Goal: Task Accomplishment & Management: Manage account settings

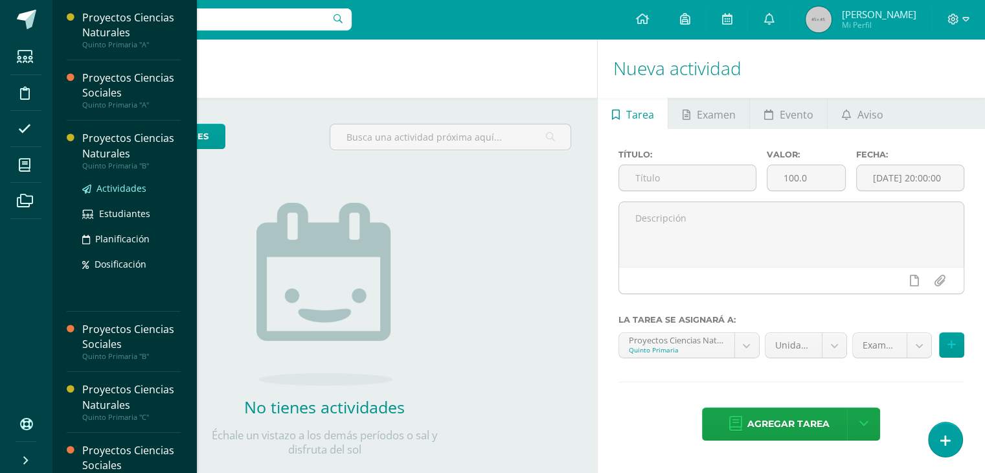
click at [114, 185] on span "Actividades" at bounding box center [121, 188] width 50 height 12
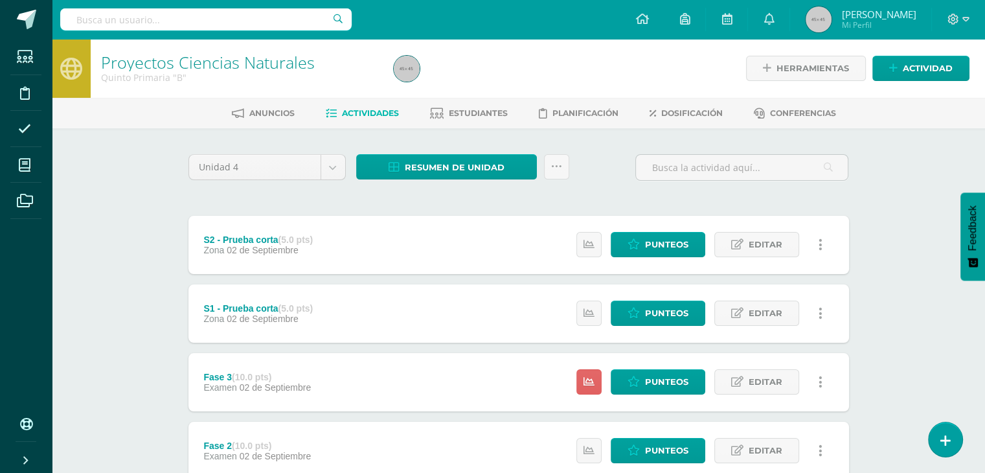
click at [822, 384] on link at bounding box center [820, 381] width 25 height 25
click at [767, 421] on link "Ocultar" at bounding box center [796, 424] width 133 height 20
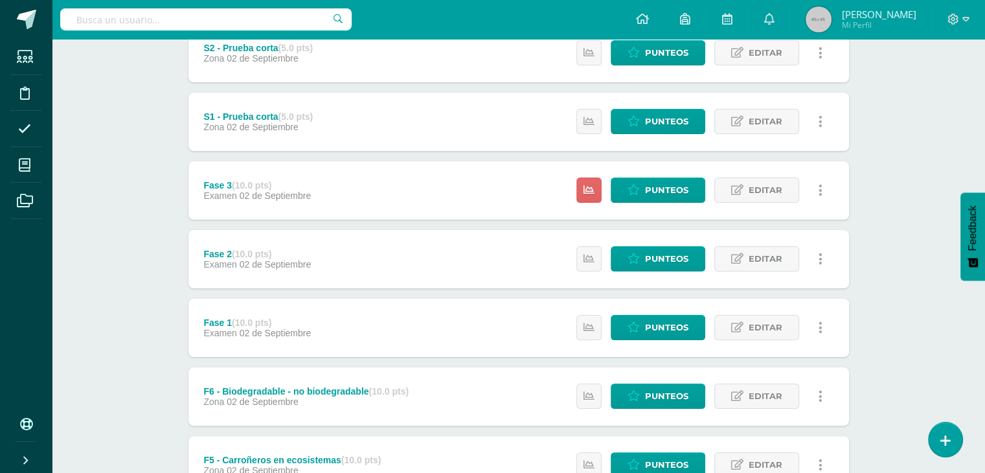
scroll to position [193, 0]
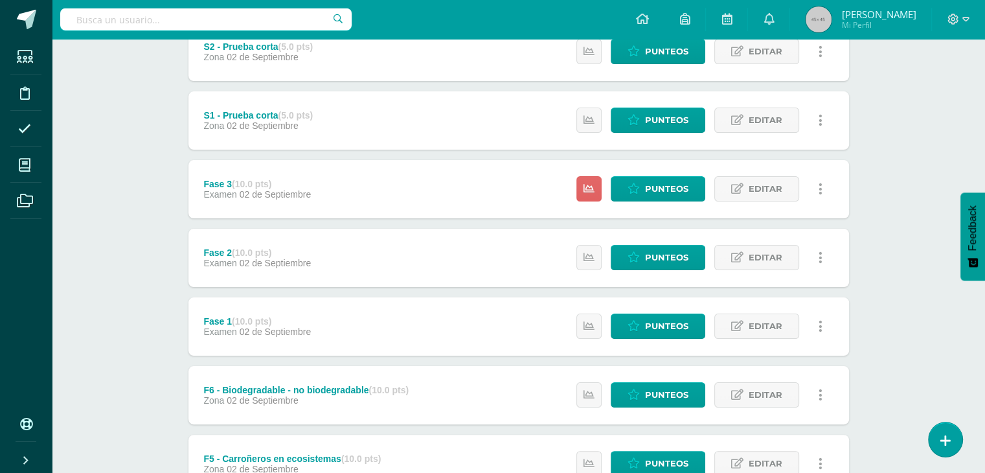
click at [823, 322] on link at bounding box center [820, 325] width 25 height 25
click at [823, 260] on link at bounding box center [820, 257] width 25 height 25
click at [822, 192] on link at bounding box center [820, 188] width 25 height 25
click at [881, 192] on div "Proyectos Ciencias Naturales Quinto Primaria "B" Herramientas Detalle de asiste…" at bounding box center [518, 349] width 933 height 1007
click at [822, 190] on link at bounding box center [820, 188] width 25 height 25
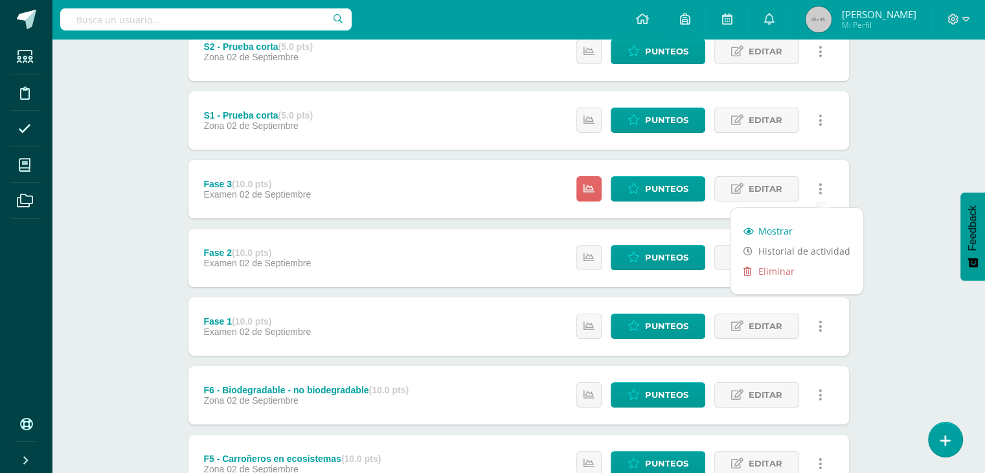
click at [772, 232] on link "Mostrar" at bounding box center [796, 231] width 133 height 20
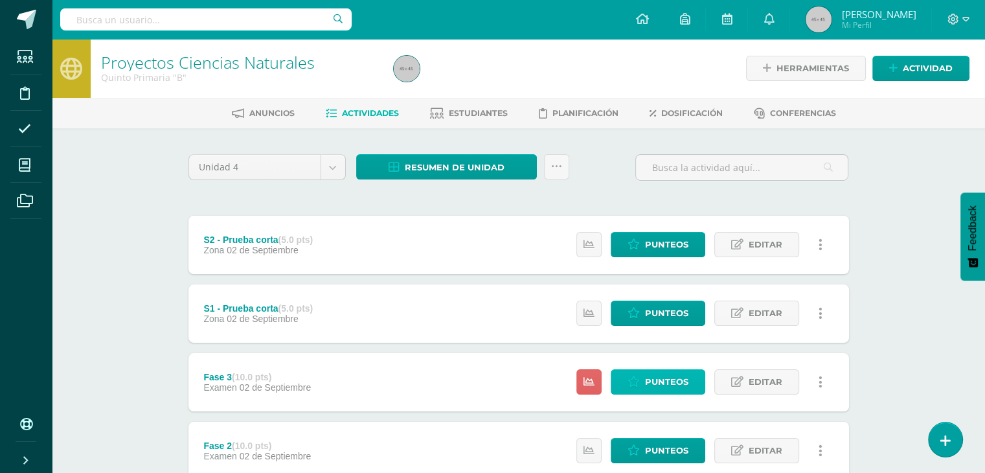
click at [655, 383] on span "Punteos" at bounding box center [666, 382] width 43 height 24
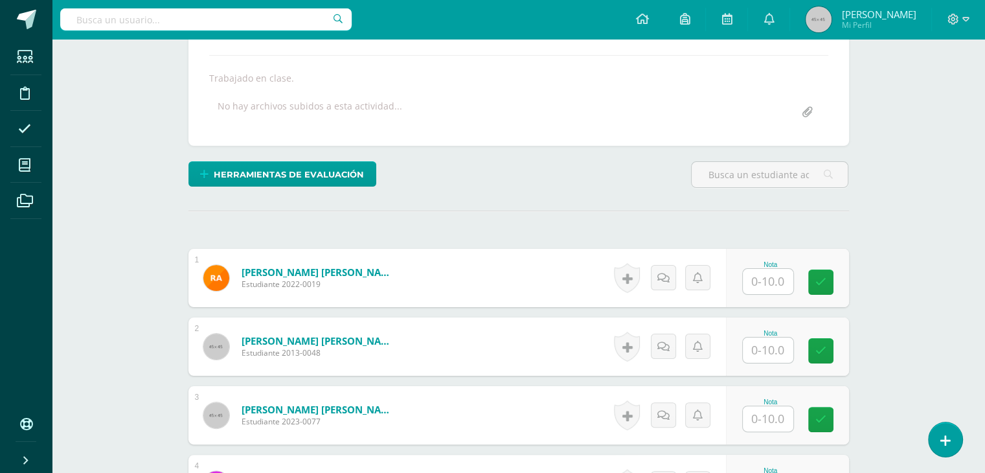
scroll to position [241, 0]
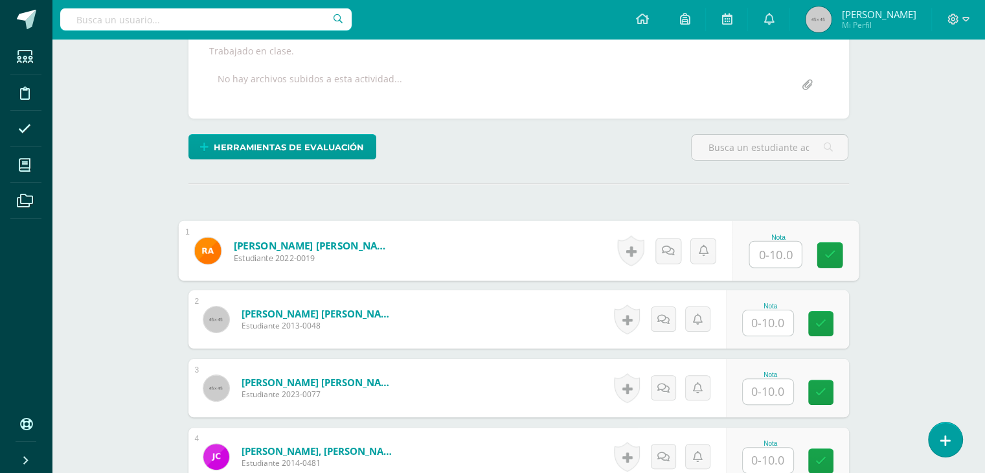
click at [776, 252] on input "text" at bounding box center [775, 254] width 52 height 26
type input "7"
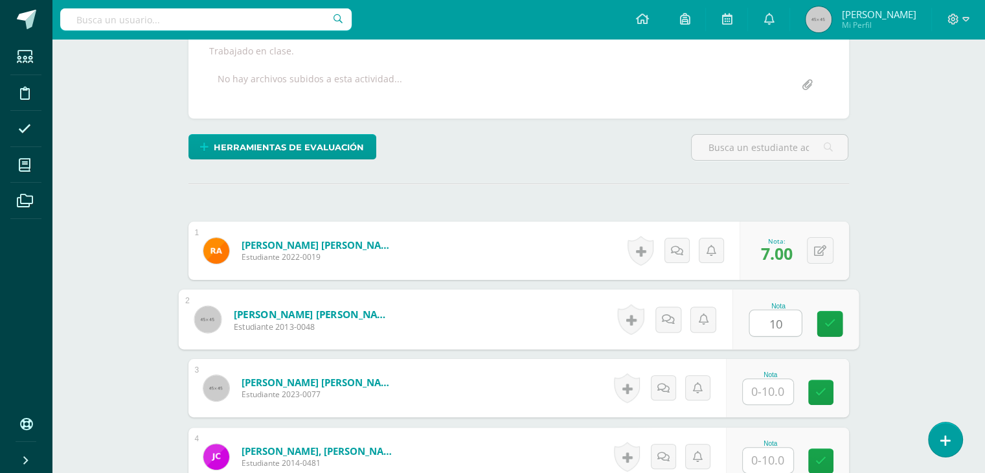
type input "10"
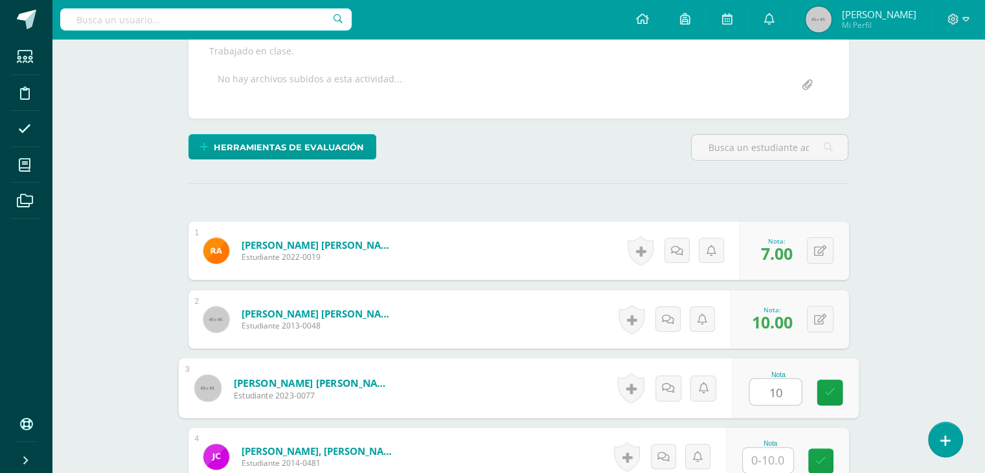
type input "10"
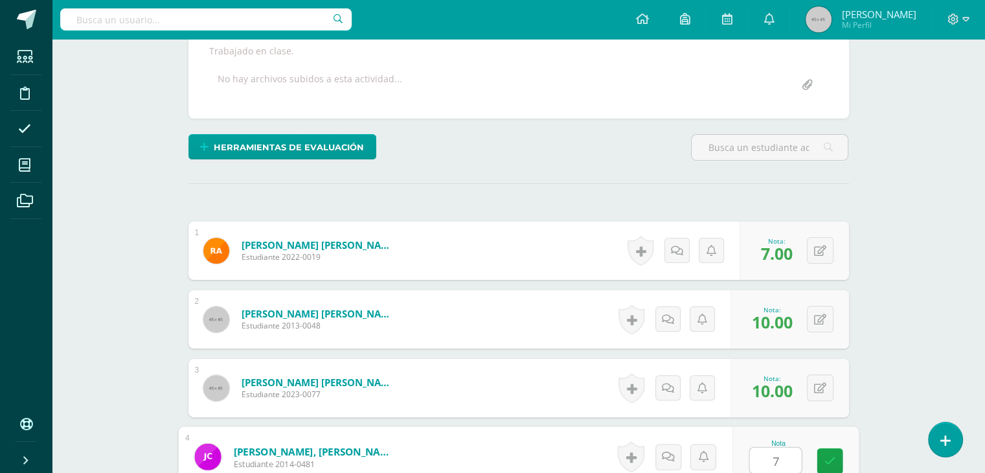
type input "7"
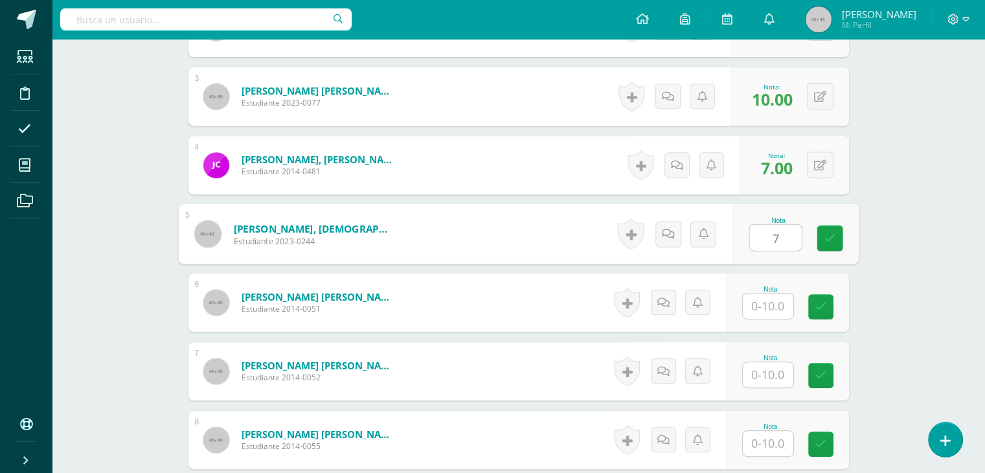
type input "7"
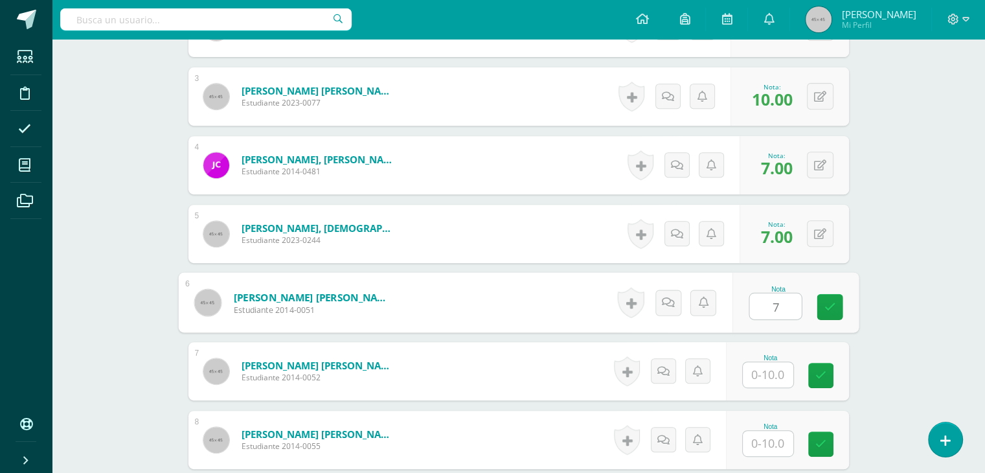
type input "7"
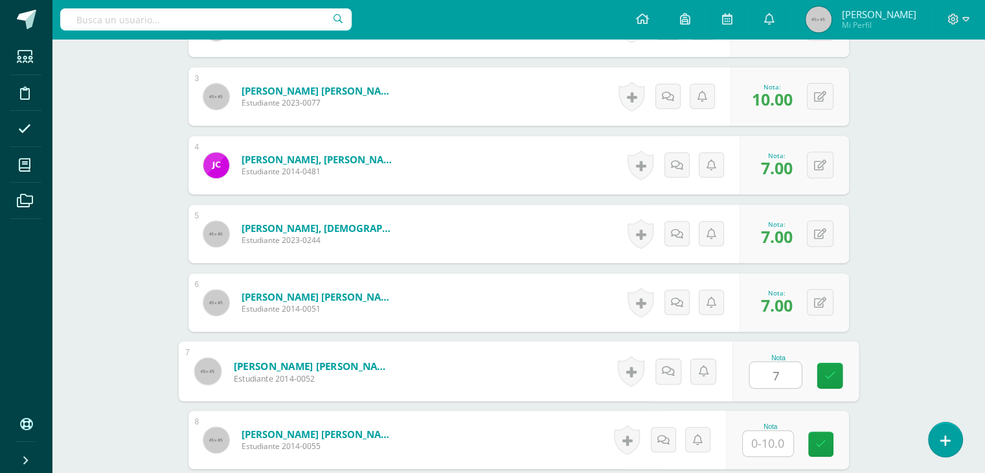
type input "7"
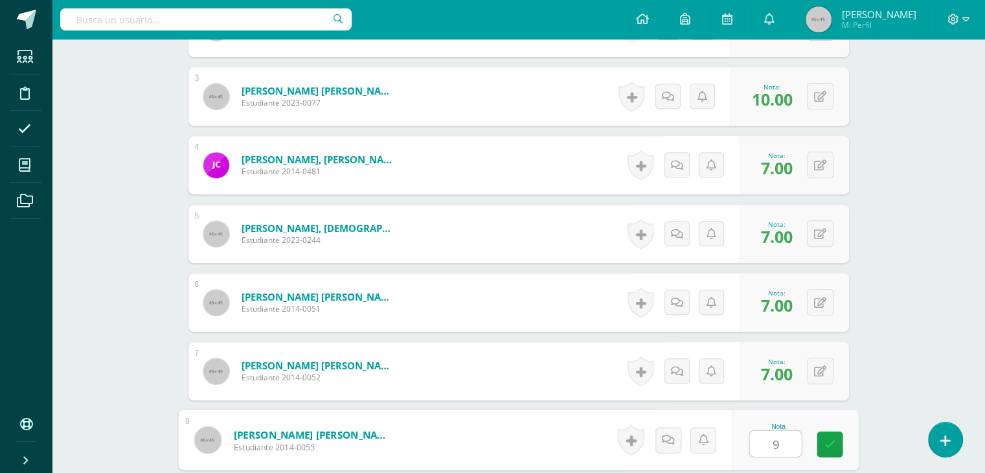
type input "9"
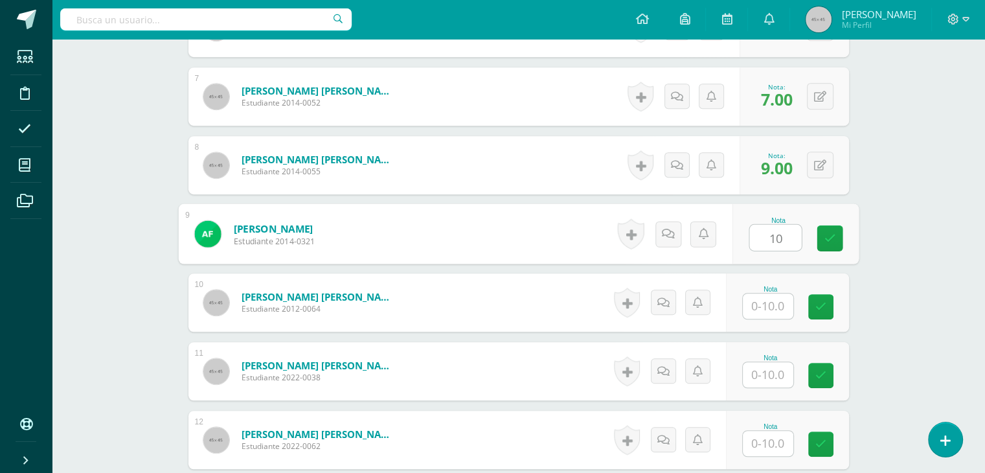
type input "10"
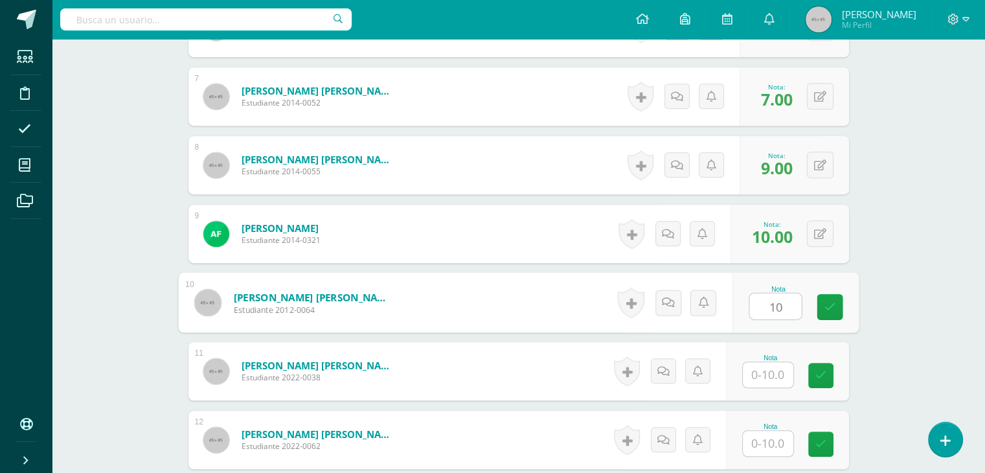
type input "10"
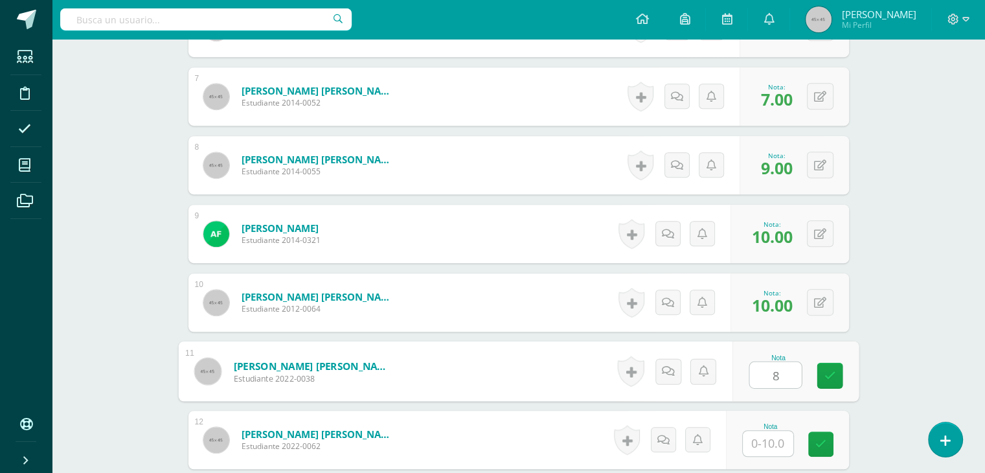
type input "8"
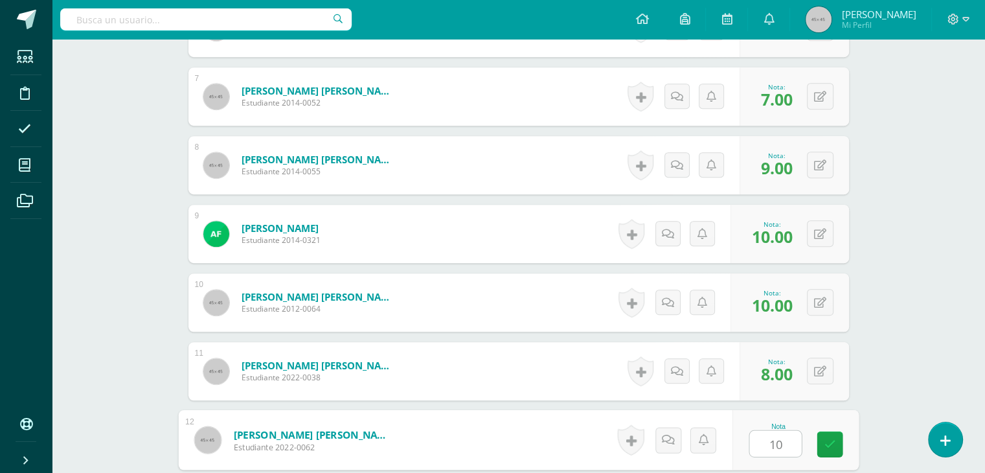
type input "10"
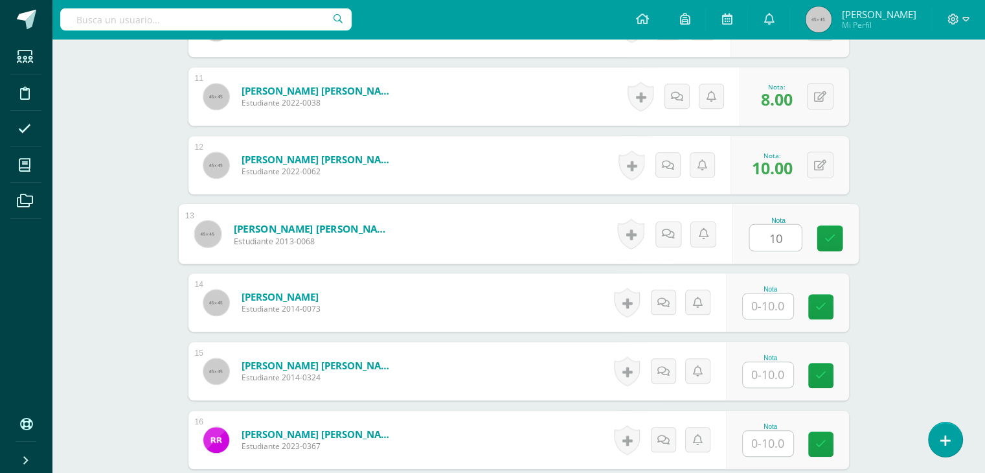
type input "10"
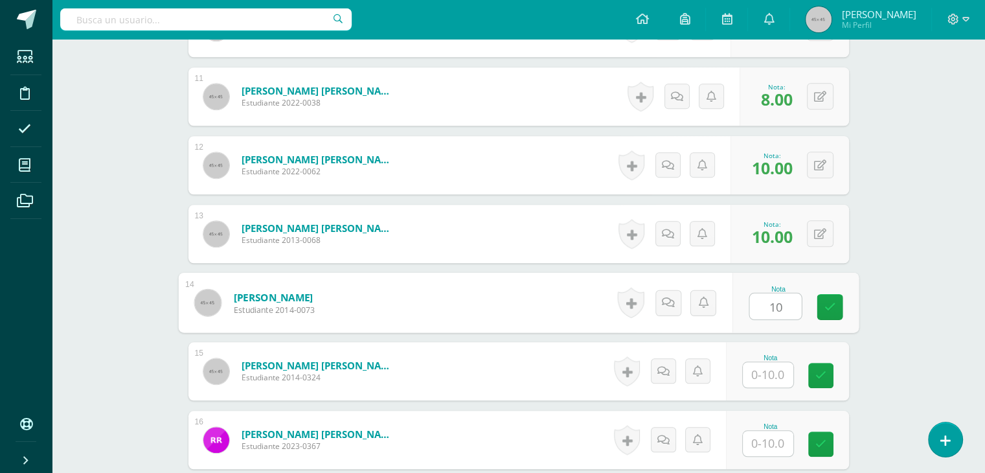
type input "10"
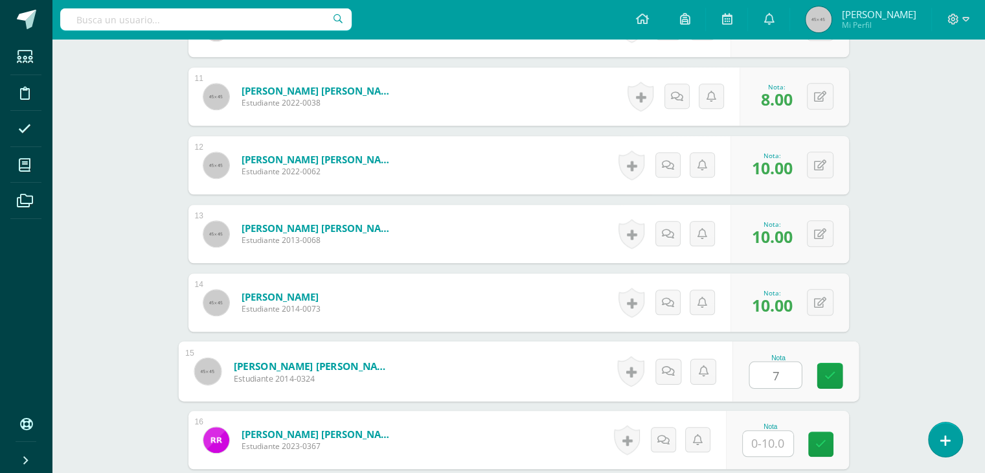
type input "7"
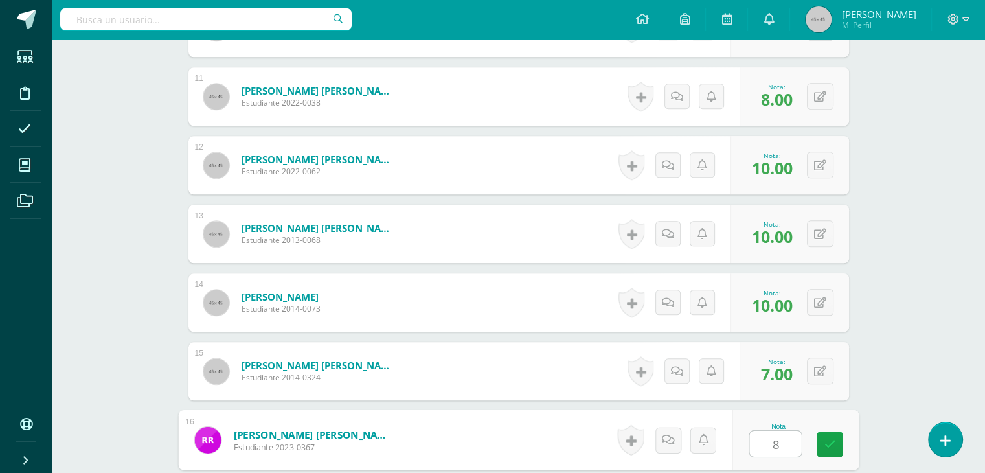
type input "8"
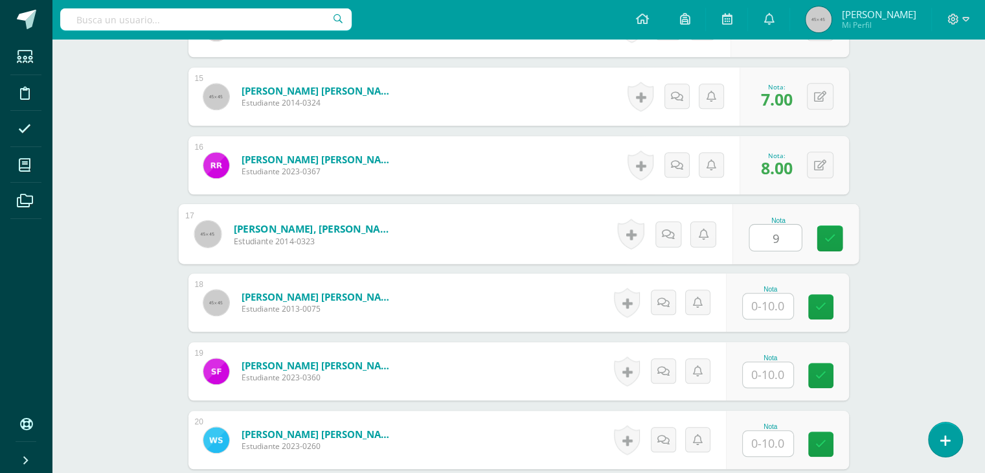
type input "9"
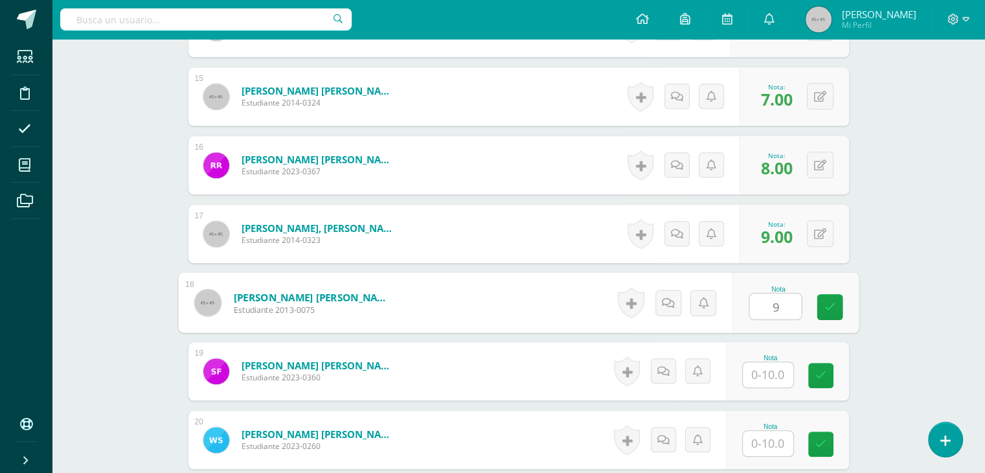
type input "9"
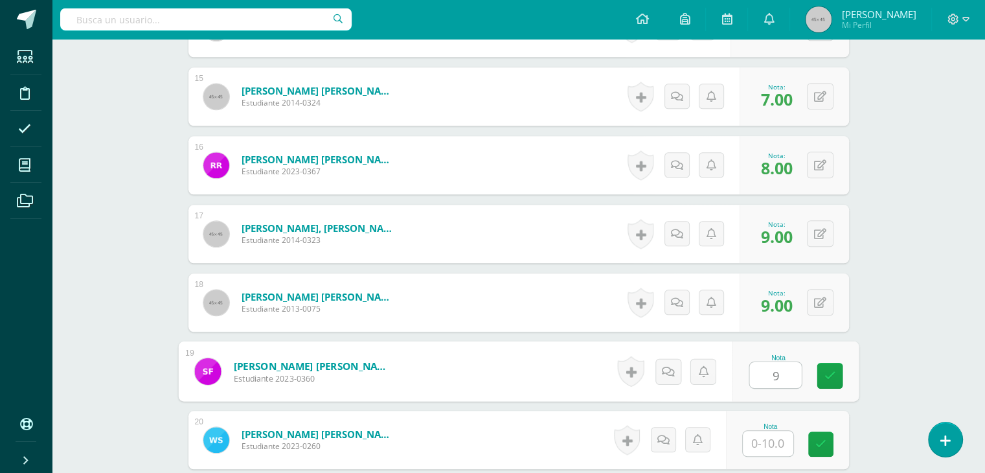
type input "9"
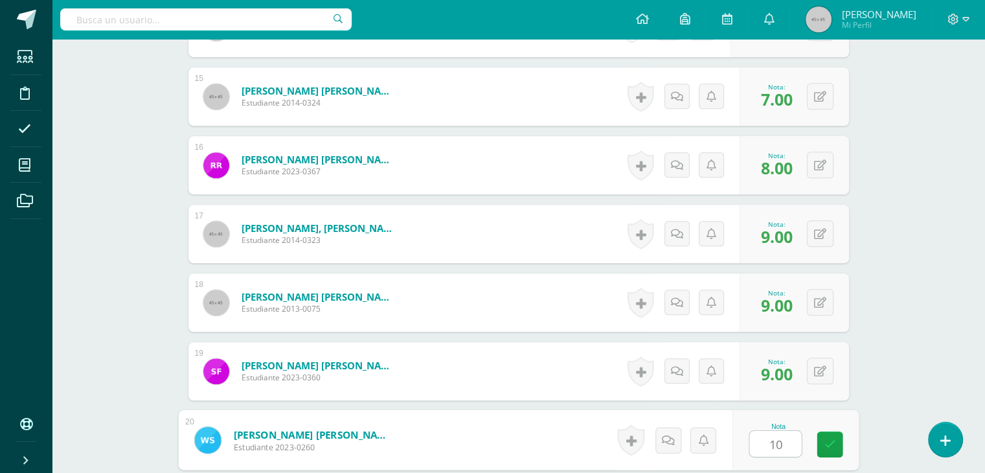
type input "10"
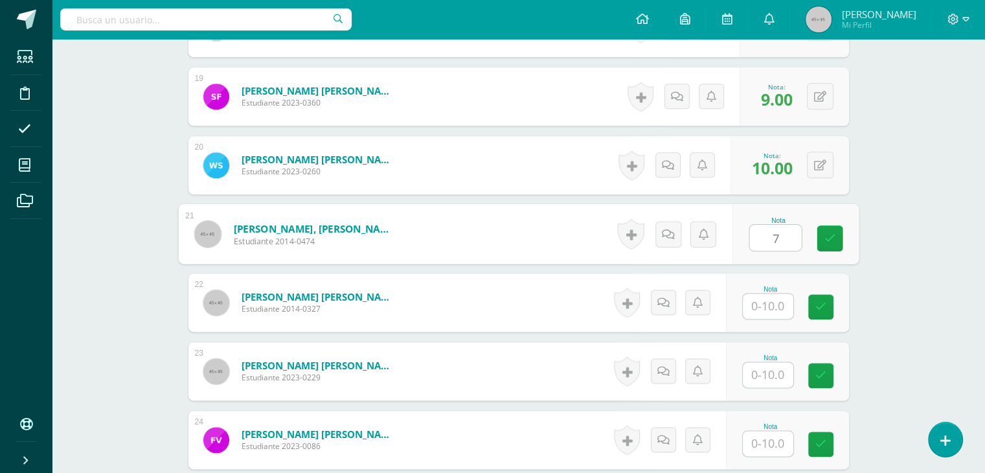
type input "7"
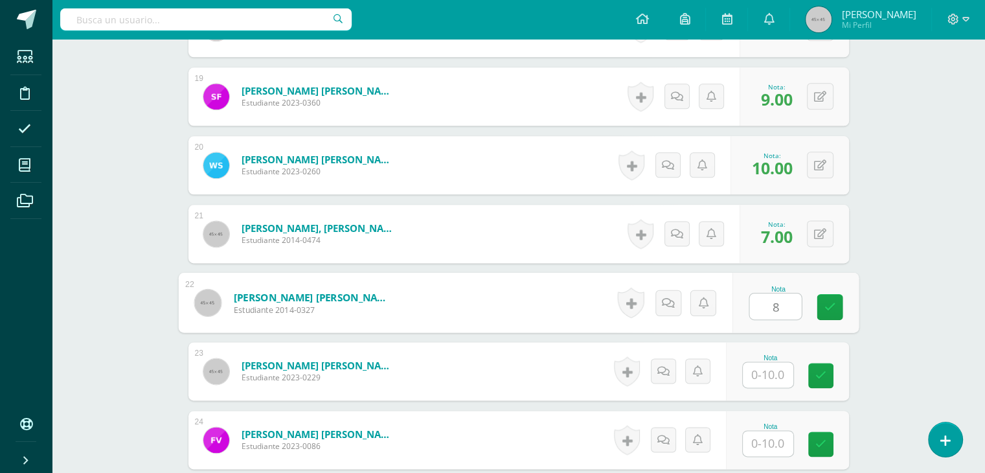
type input "8"
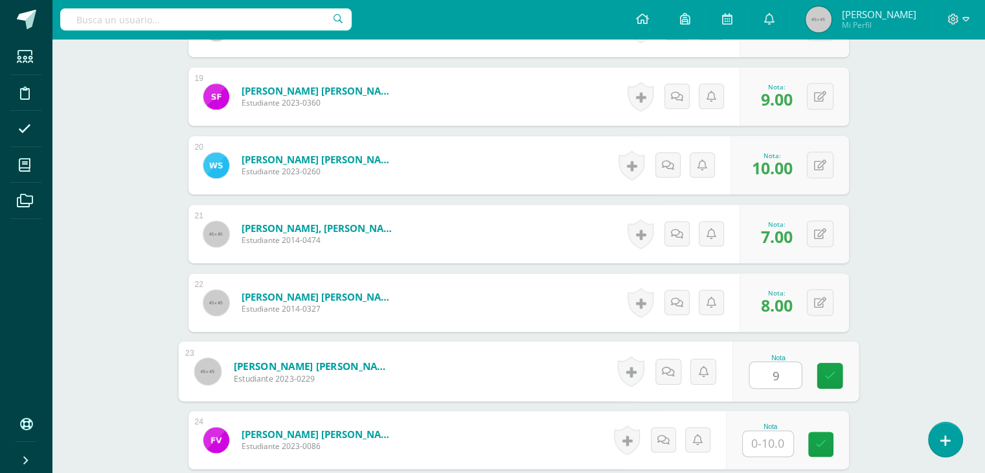
type input "9"
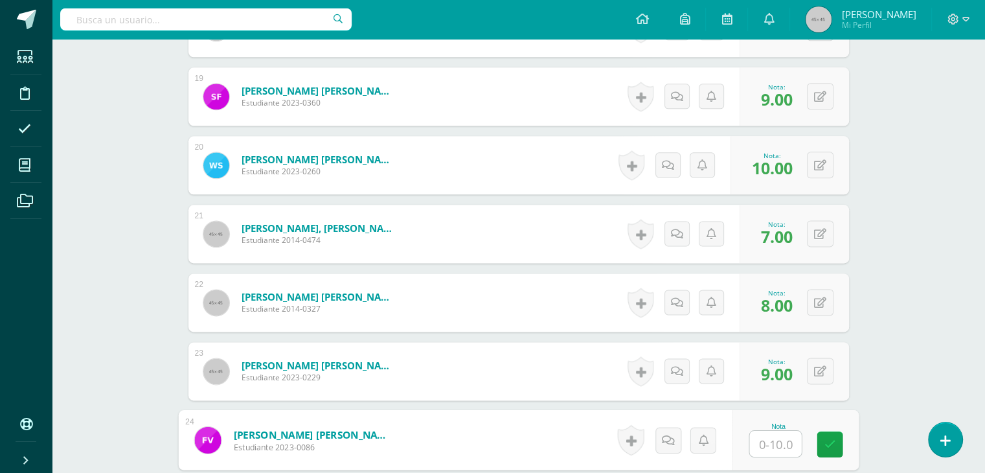
type input "9"
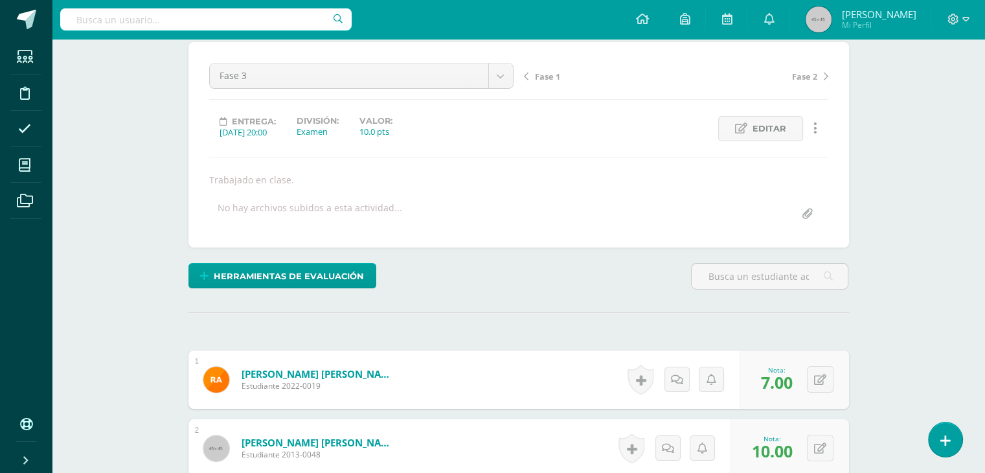
scroll to position [0, 0]
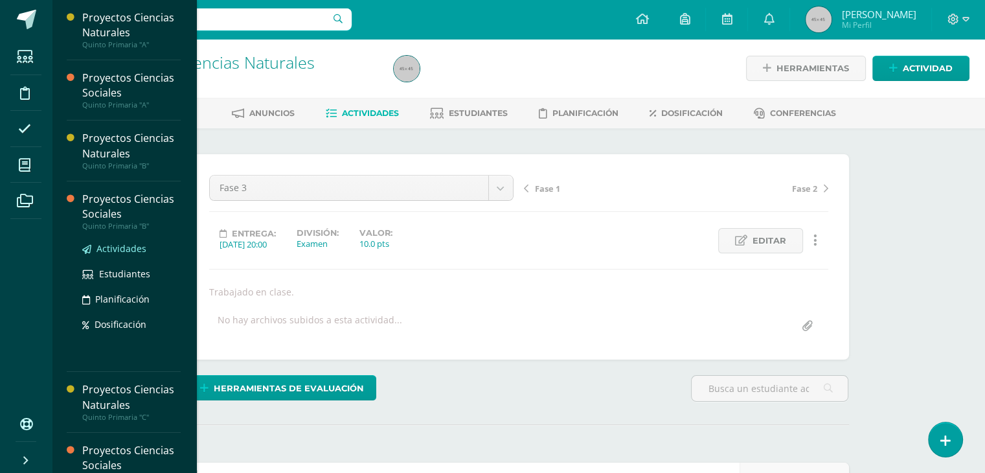
click at [134, 247] on span "Actividades" at bounding box center [121, 248] width 50 height 12
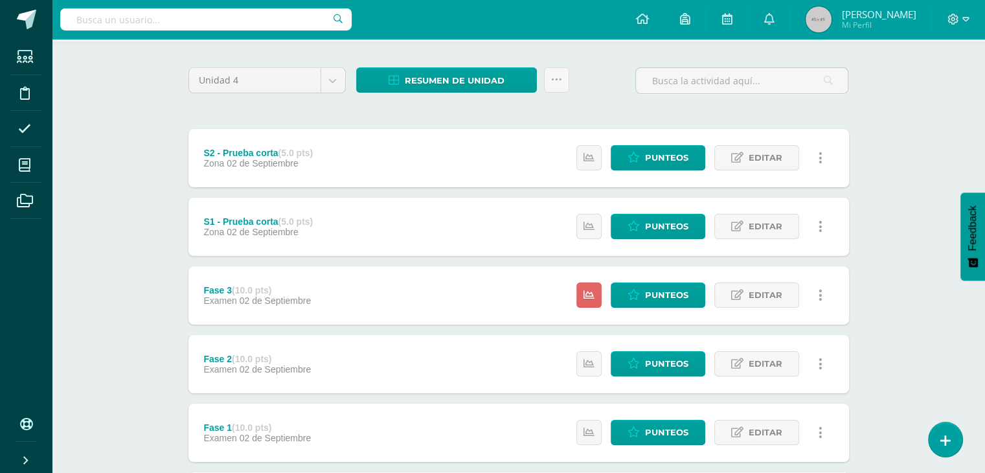
scroll to position [88, 0]
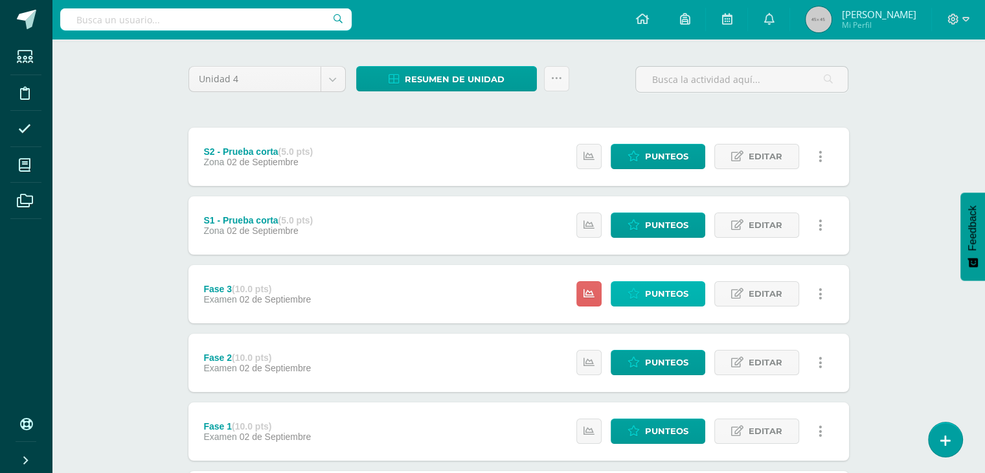
click at [656, 293] on span "Punteos" at bounding box center [666, 294] width 43 height 24
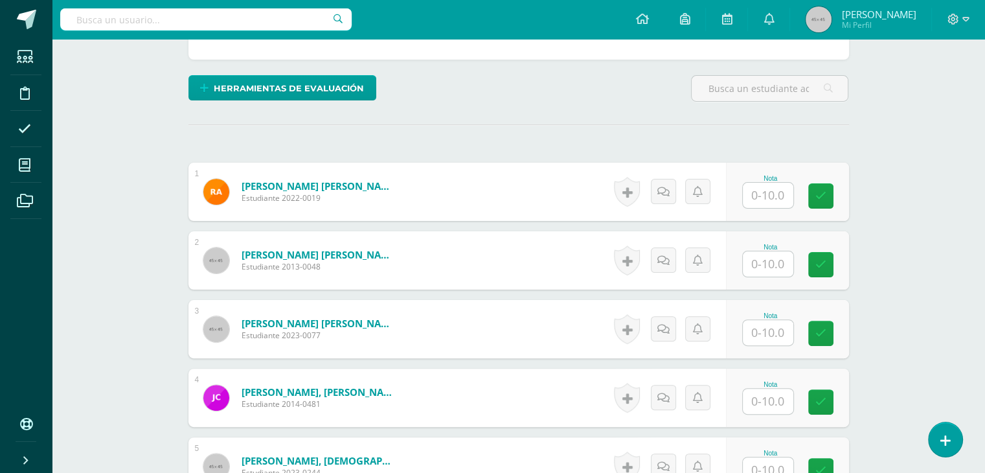
scroll to position [300, 0]
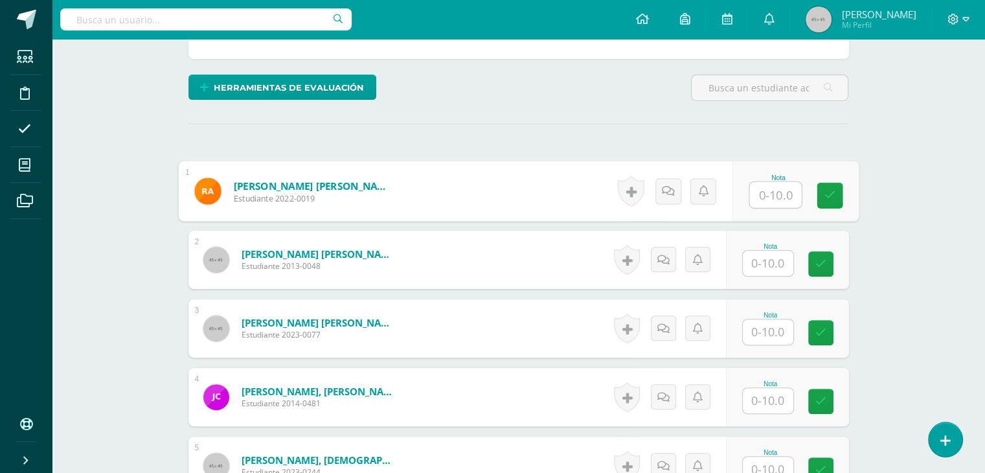
click at [772, 200] on input "text" at bounding box center [775, 195] width 52 height 26
type input "7"
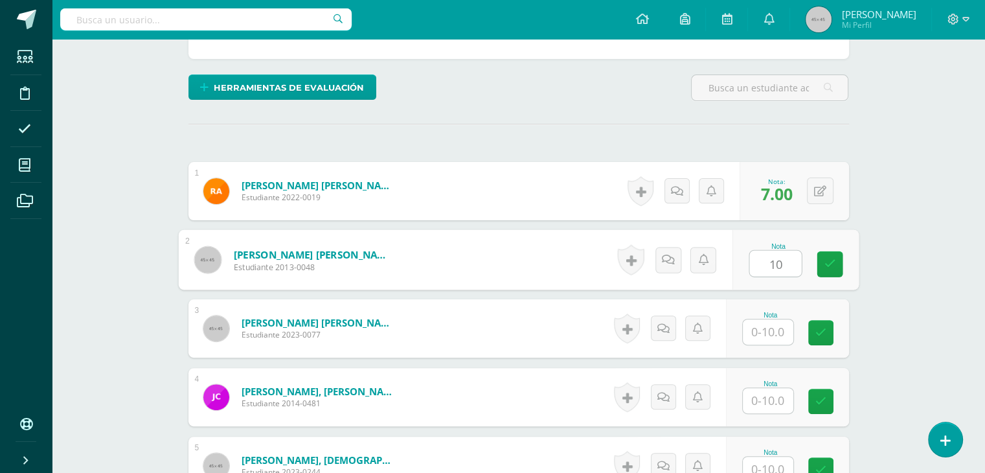
type input "10"
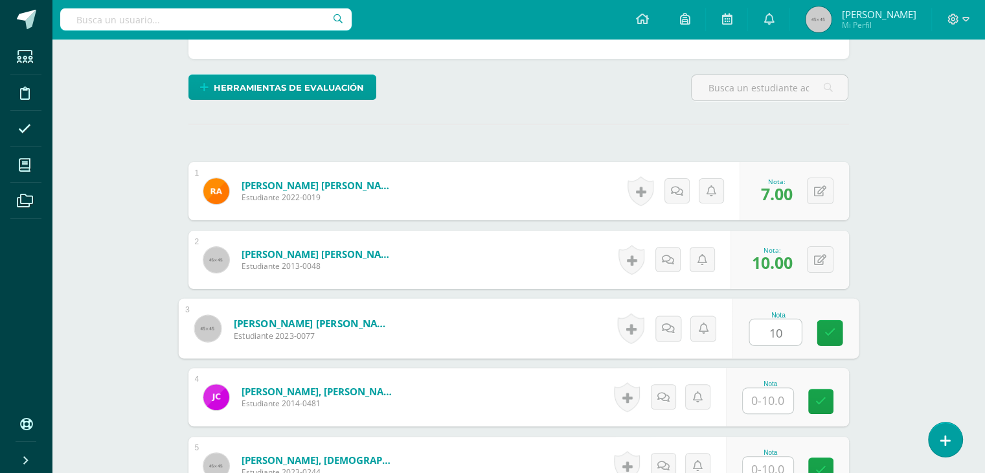
type input "10"
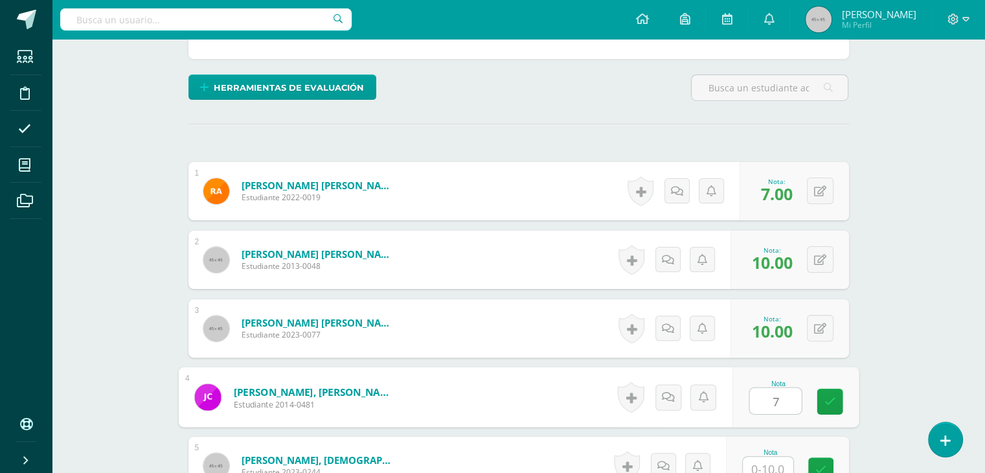
type input "7"
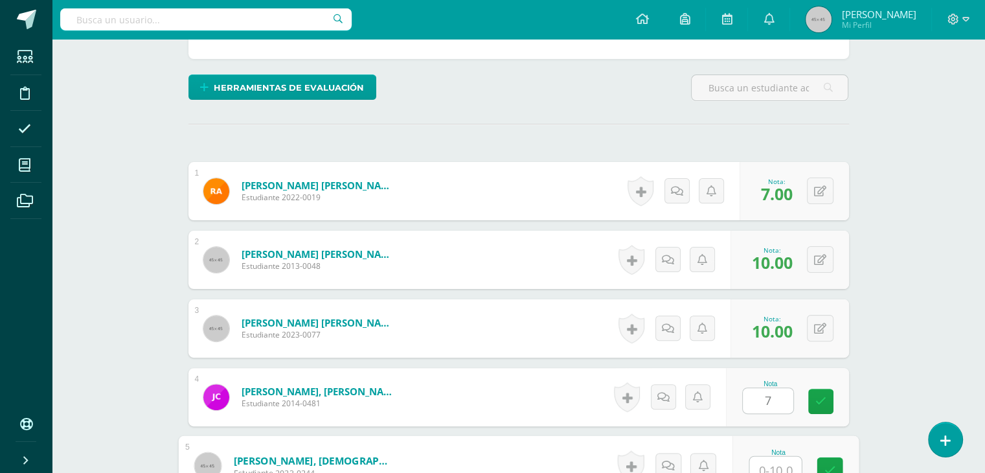
scroll to position [308, 0]
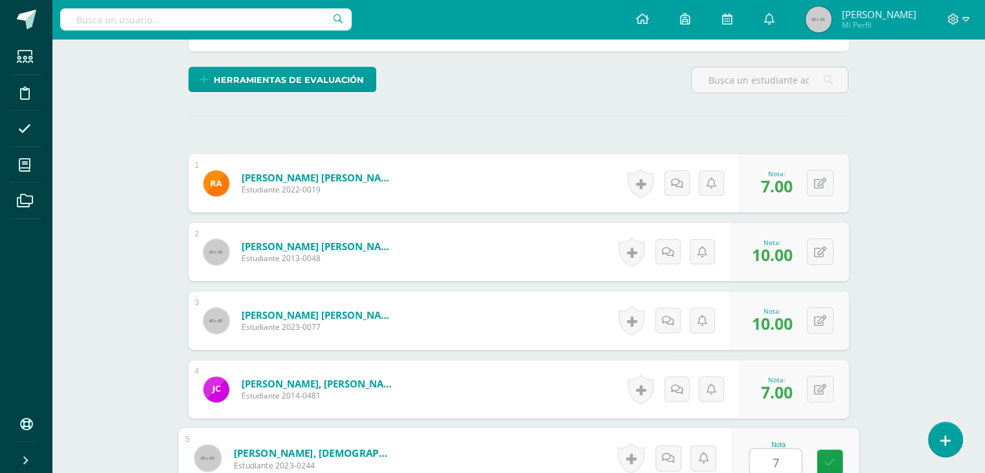
type input "7"
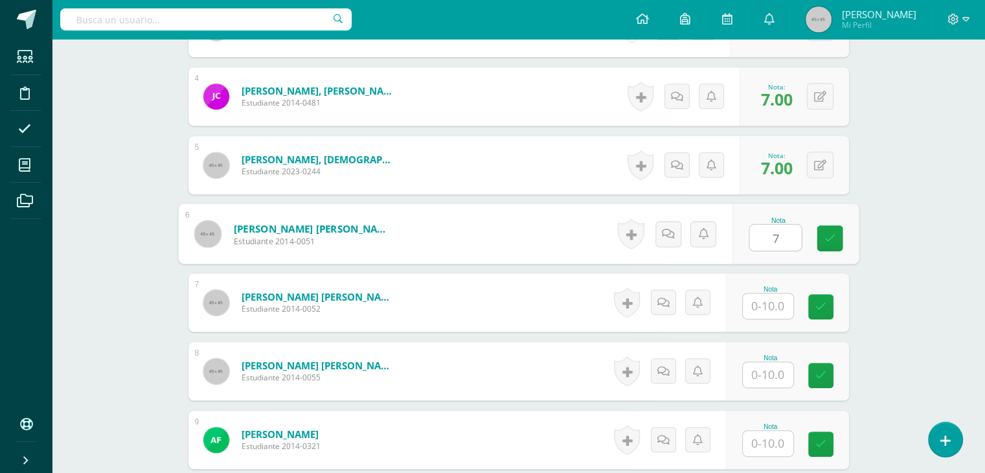
type input "7"
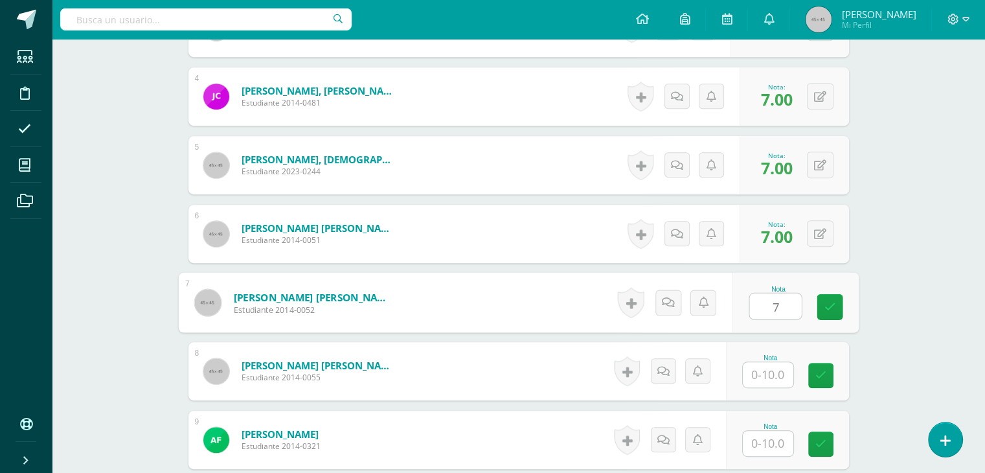
type input "7"
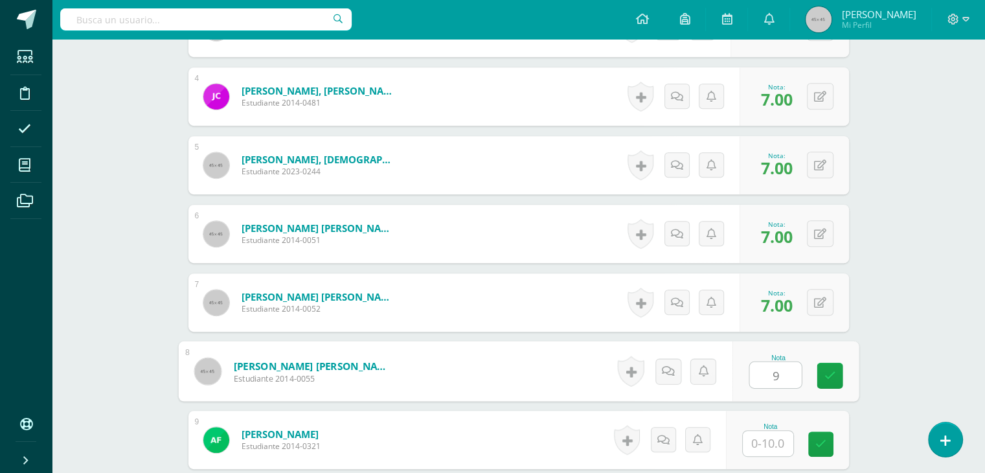
type input "9"
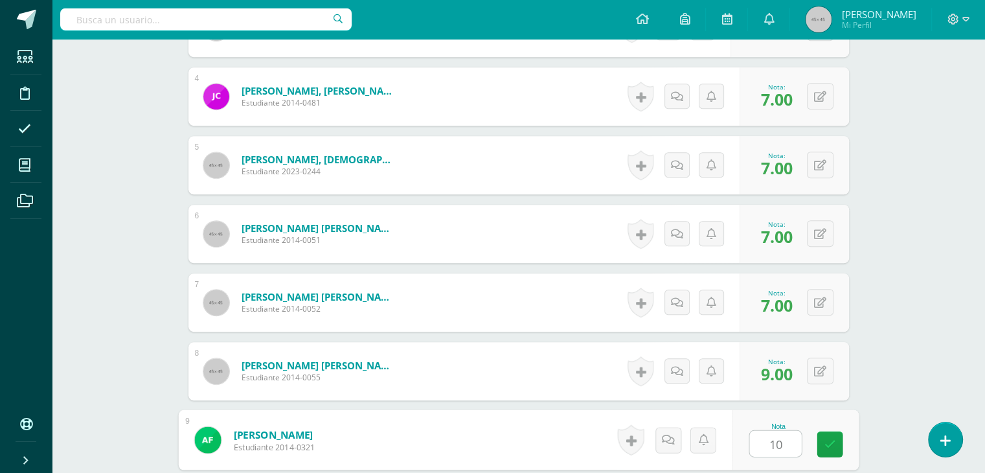
type input "10"
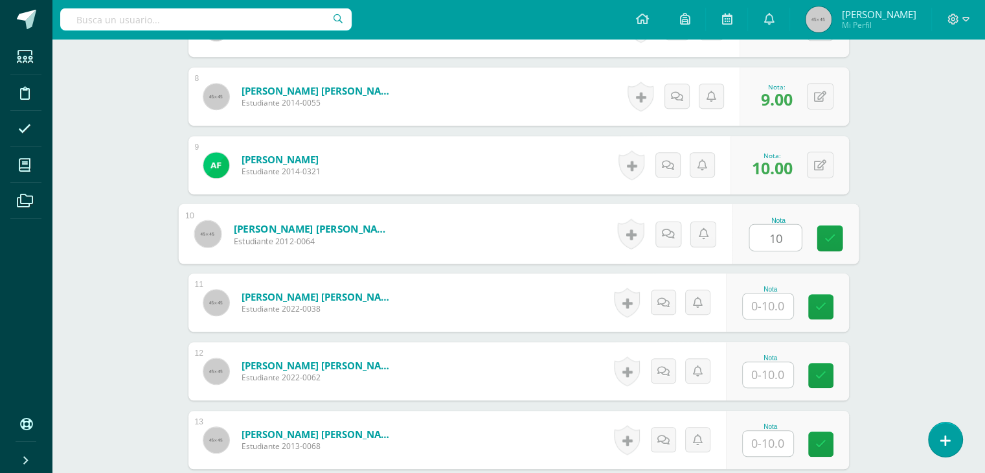
type input "10"
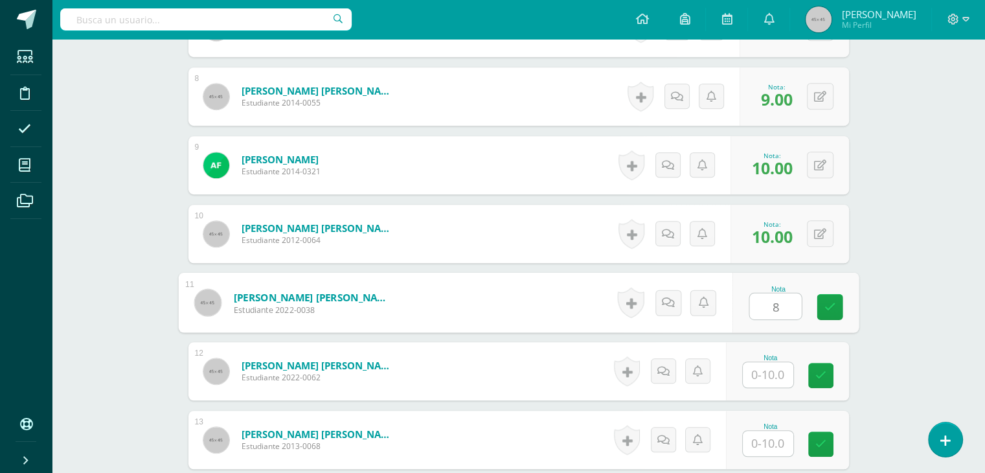
type input "8"
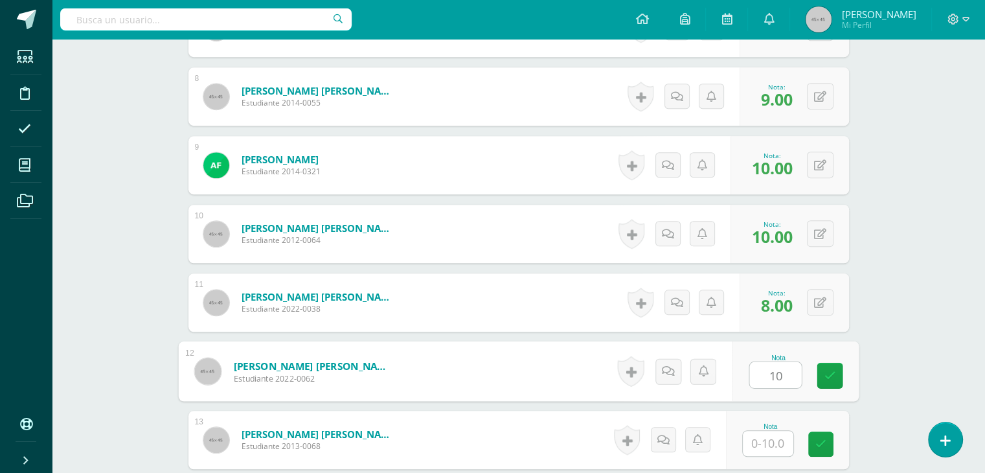
type input "10"
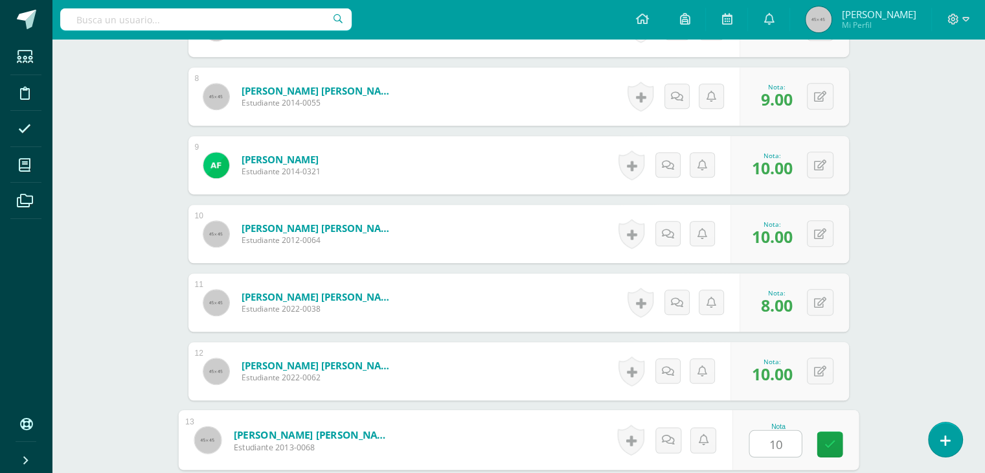
type input "10"
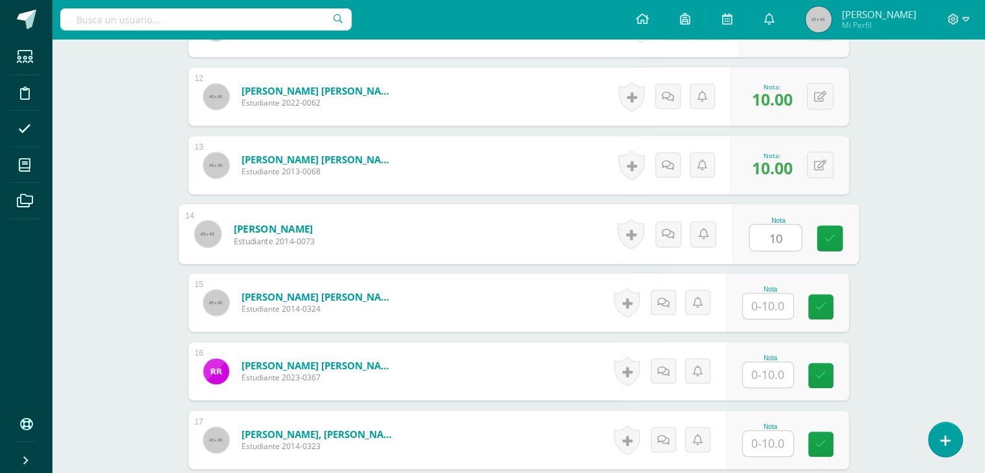
type input "10"
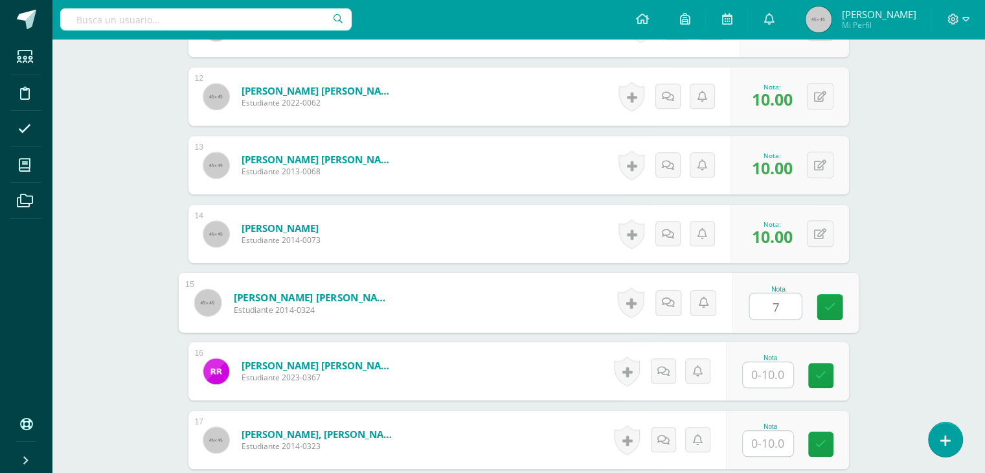
type input "7"
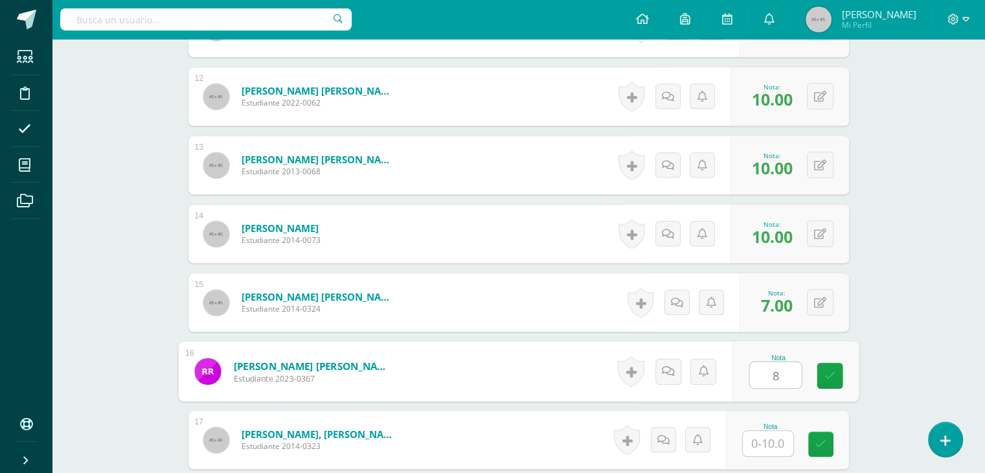
type input "8"
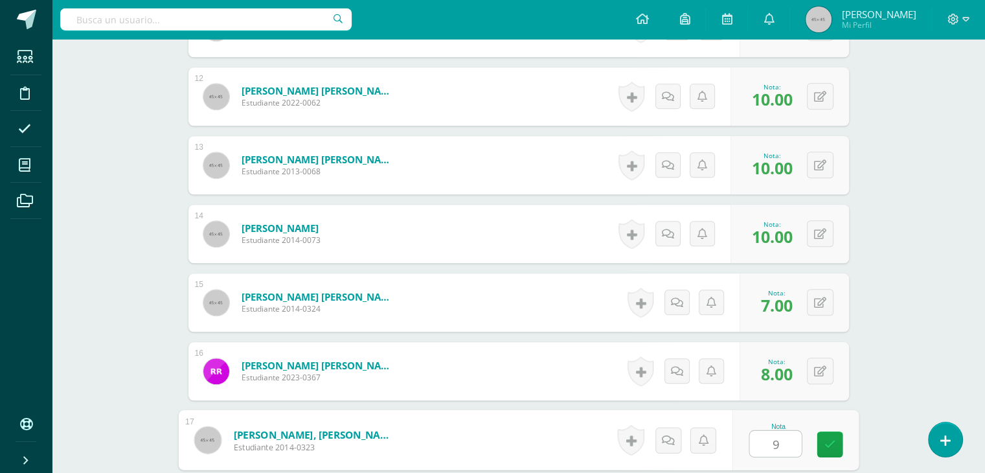
type input "9"
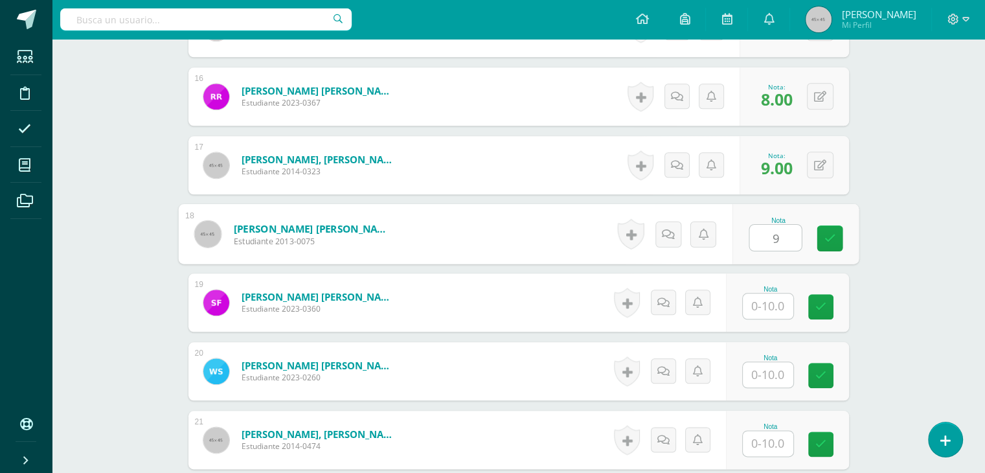
type input "9"
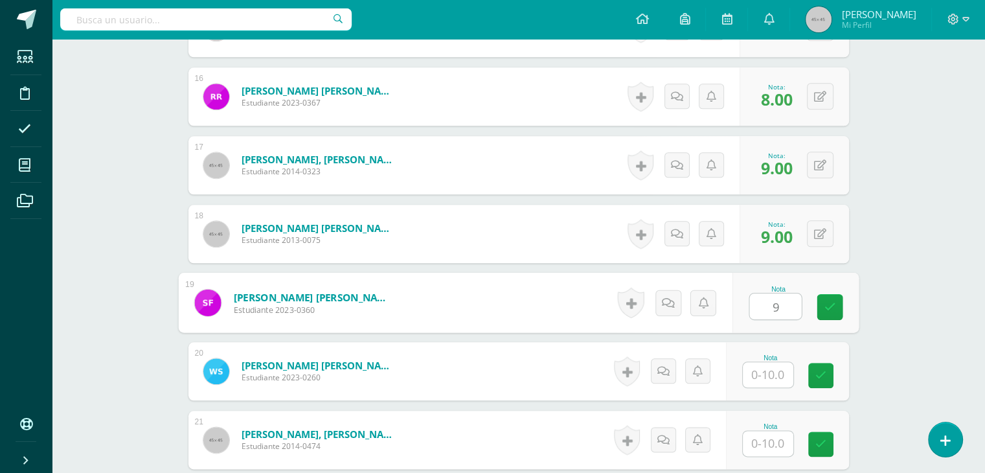
type input "9"
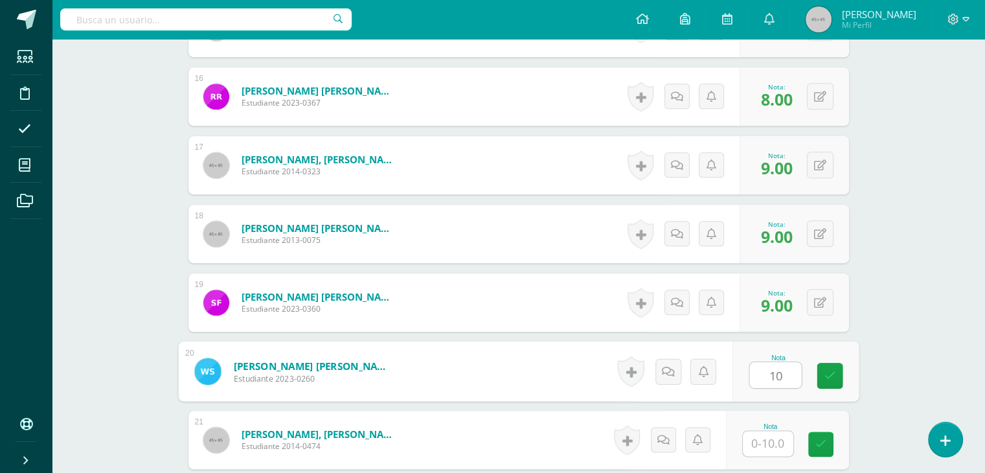
type input "10"
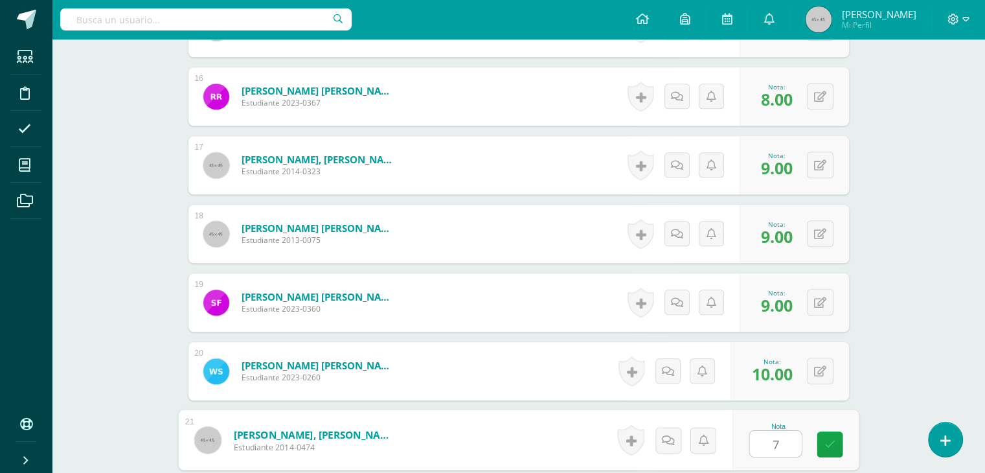
type input "7"
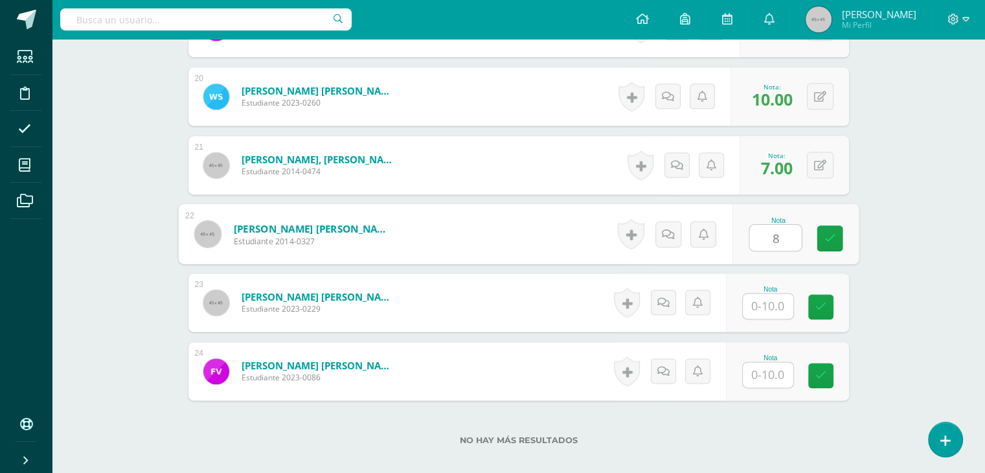
type input "8"
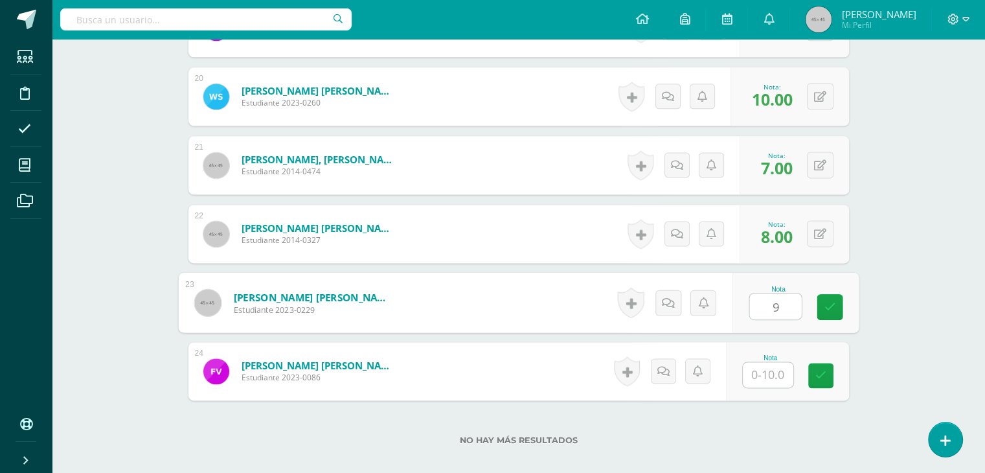
type input "9"
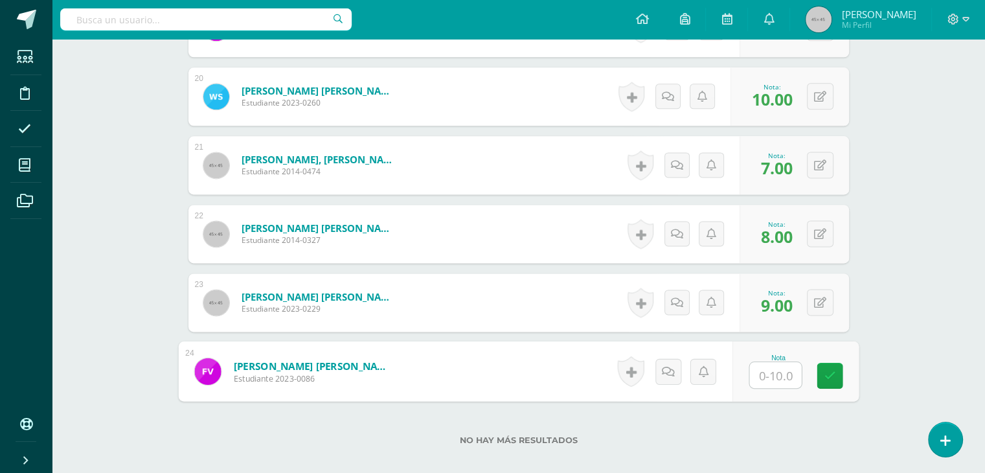
type input "9"
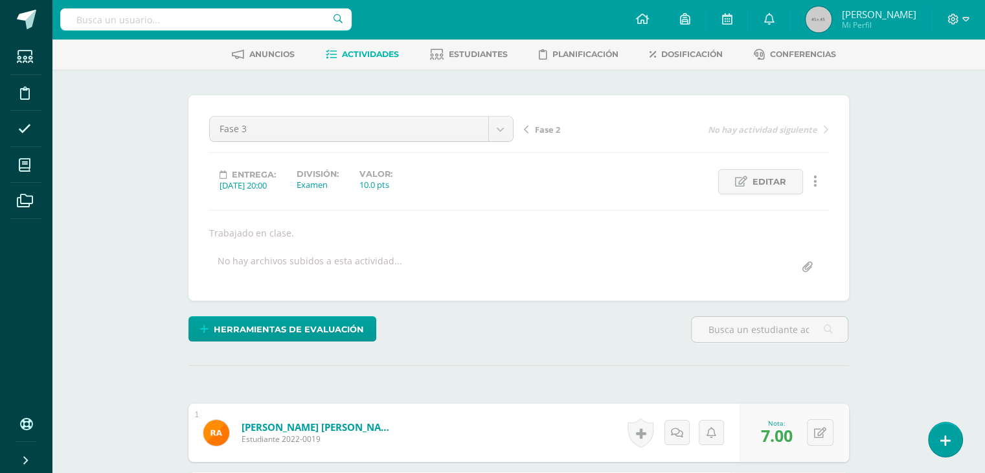
scroll to position [0, 0]
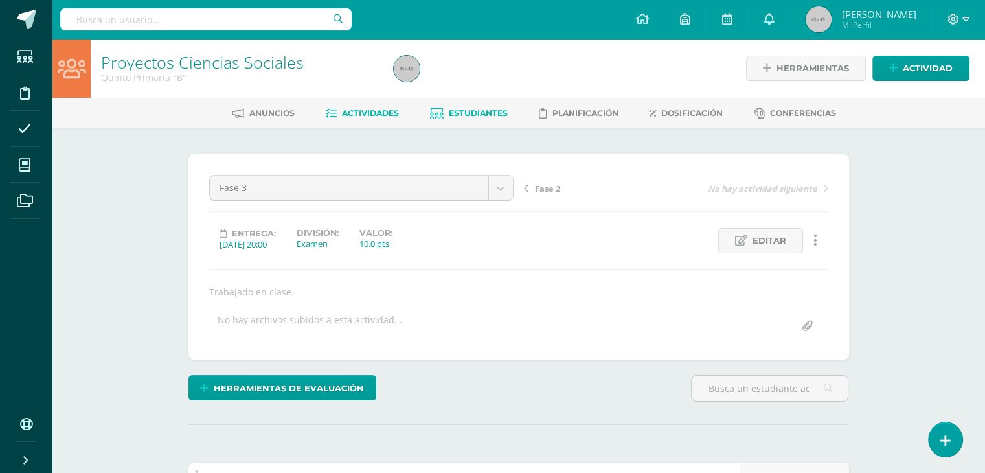
click at [475, 112] on span "Estudiantes" at bounding box center [478, 113] width 59 height 10
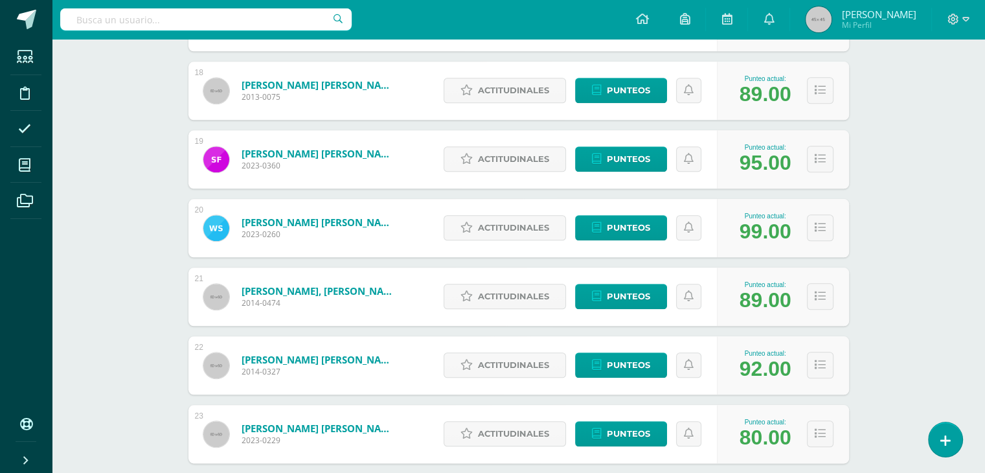
scroll to position [1387, 0]
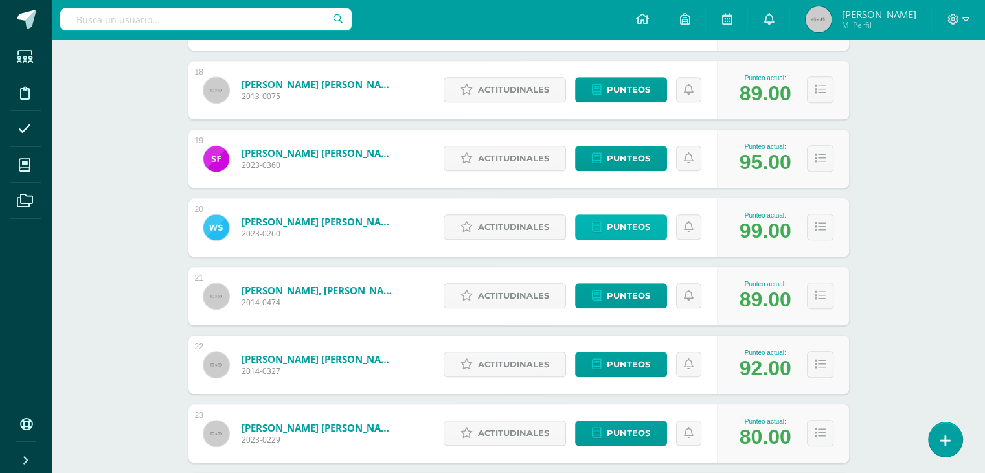
click at [633, 229] on span "Punteos" at bounding box center [628, 227] width 43 height 24
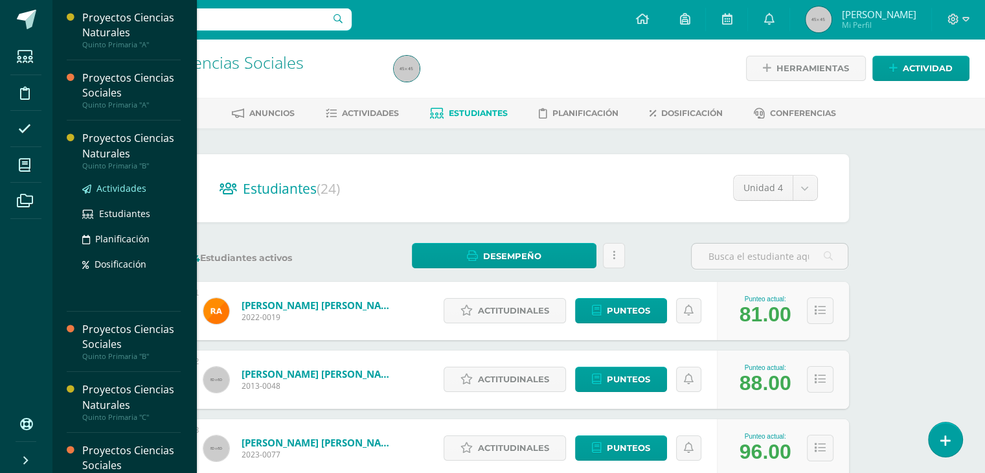
click at [118, 182] on span "Actividades" at bounding box center [121, 188] width 50 height 12
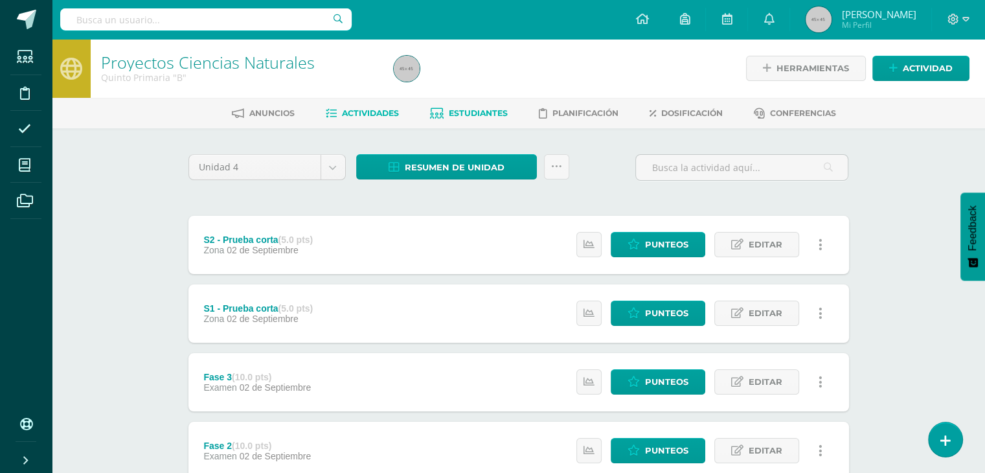
click at [471, 108] on span "Estudiantes" at bounding box center [478, 113] width 59 height 10
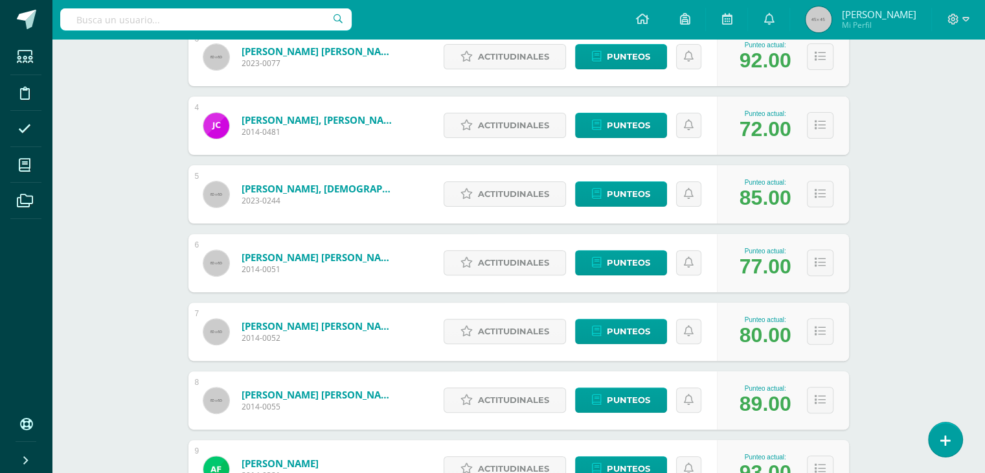
scroll to position [392, 0]
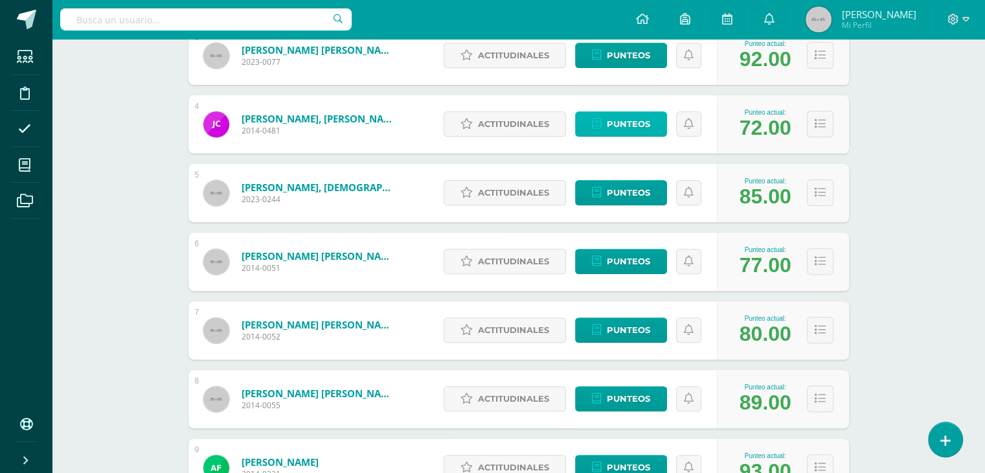
click at [620, 131] on span "Punteos" at bounding box center [628, 124] width 43 height 24
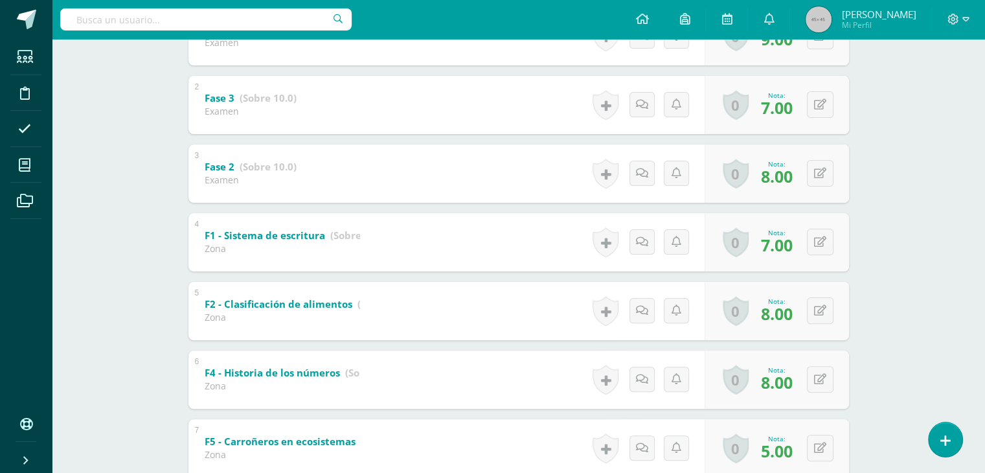
scroll to position [313, 0]
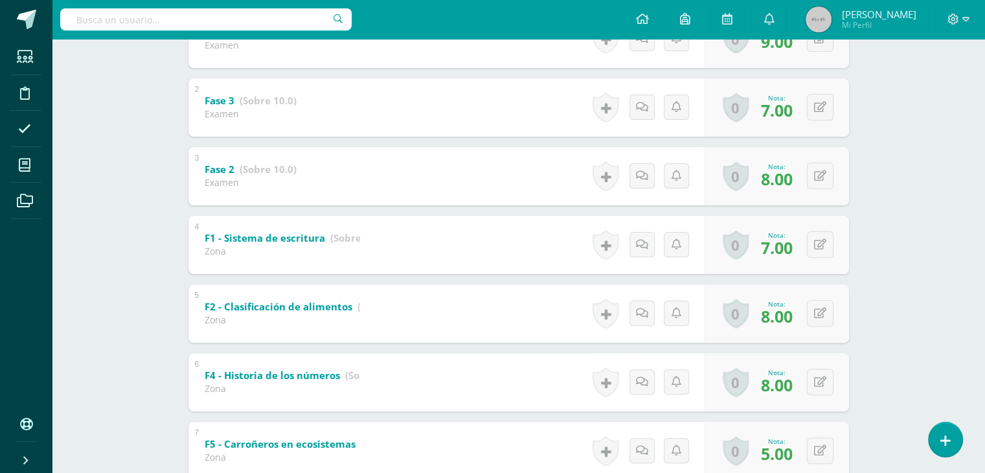
click at [906, 281] on div "Proyectos Ciencias Naturales Quinto Primaria "B" Herramientas Detalle de asiste…" at bounding box center [518, 283] width 933 height 1115
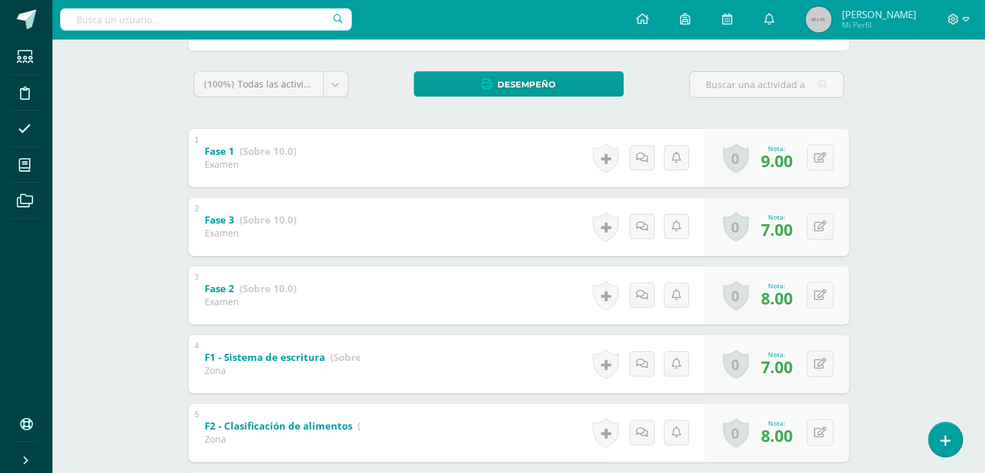
scroll to position [0, 0]
